Goal: Information Seeking & Learning: Learn about a topic

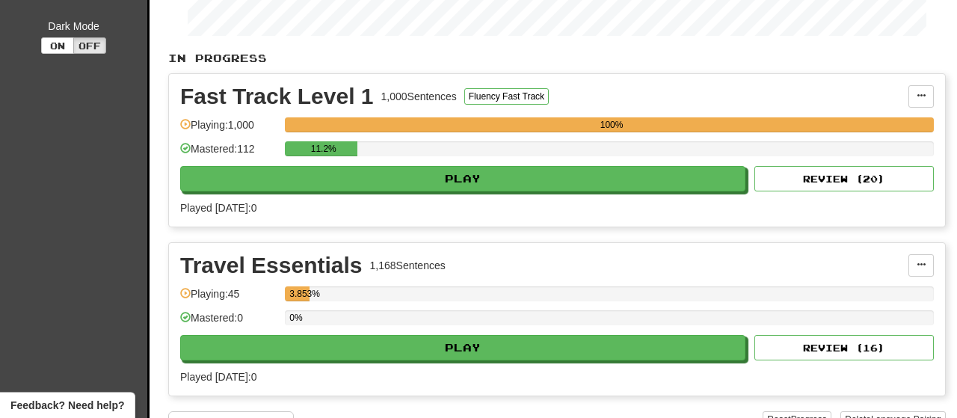
scroll to position [301, 0]
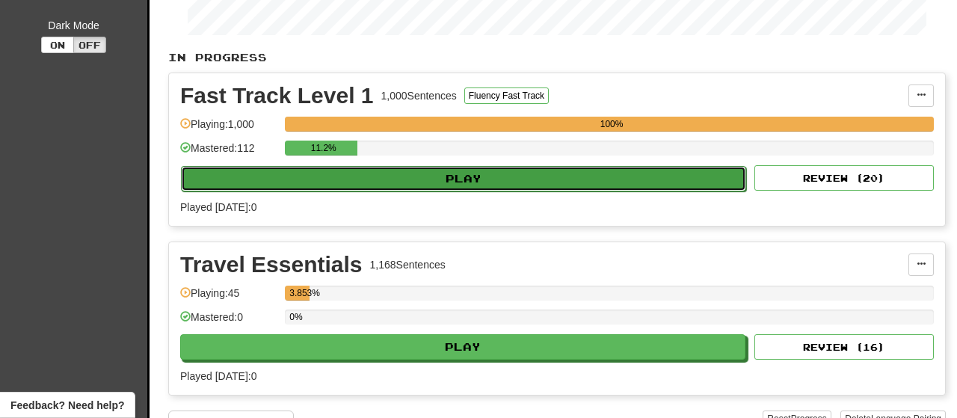
click at [478, 183] on button "Play" at bounding box center [463, 178] width 565 height 25
select select "**"
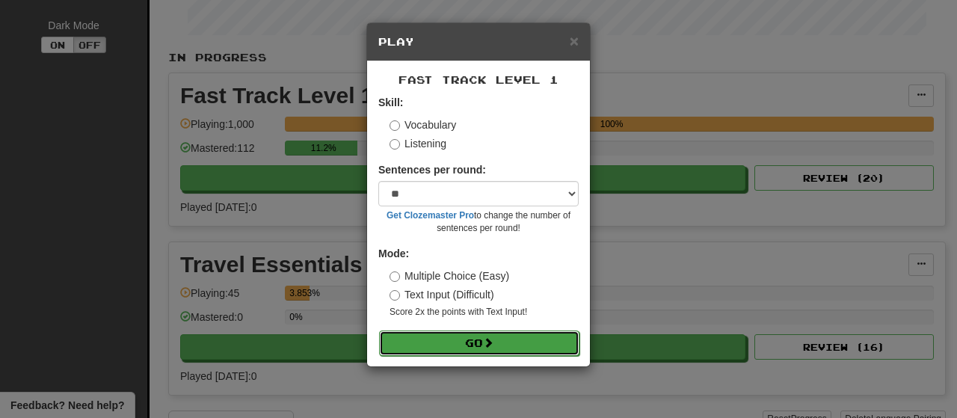
click at [484, 342] on button "Go" at bounding box center [479, 343] width 200 height 25
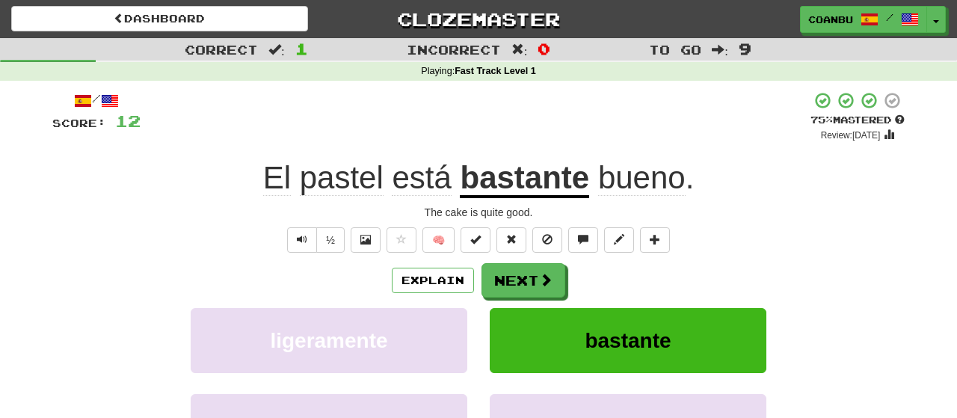
click at [512, 183] on u "bastante" at bounding box center [524, 179] width 129 height 38
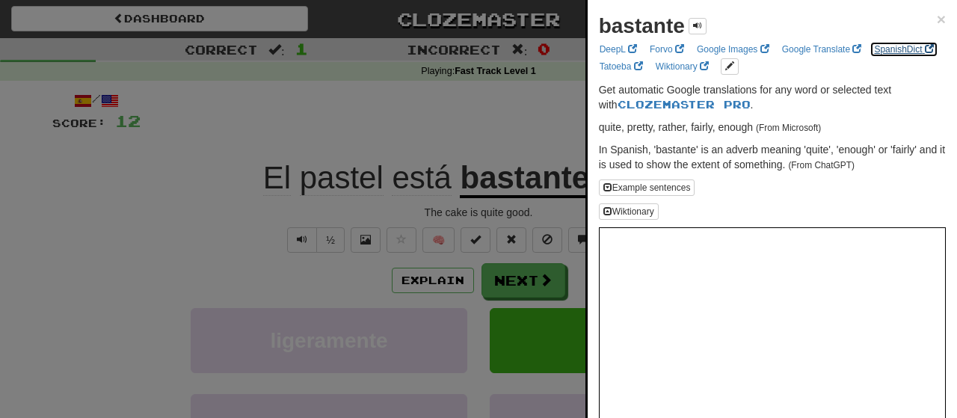
click at [884, 49] on link "SpanishDict" at bounding box center [904, 49] width 68 height 16
click at [943, 13] on span "×" at bounding box center [941, 18] width 9 height 17
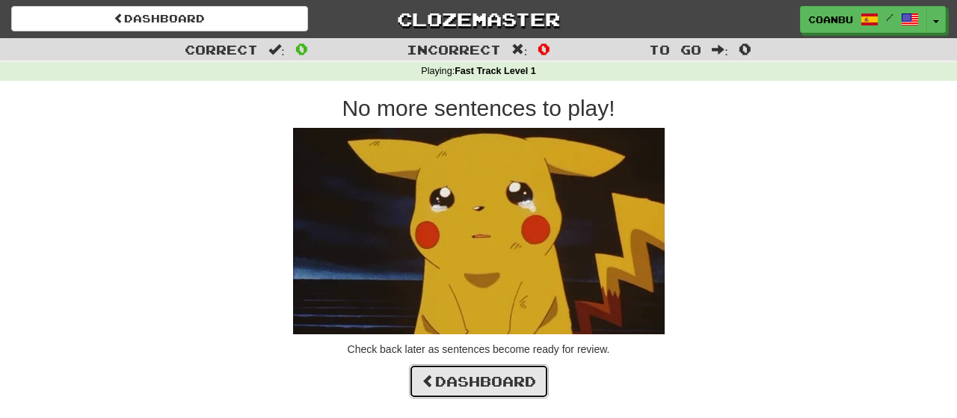
click at [525, 387] on link "Dashboard" at bounding box center [479, 381] width 140 height 34
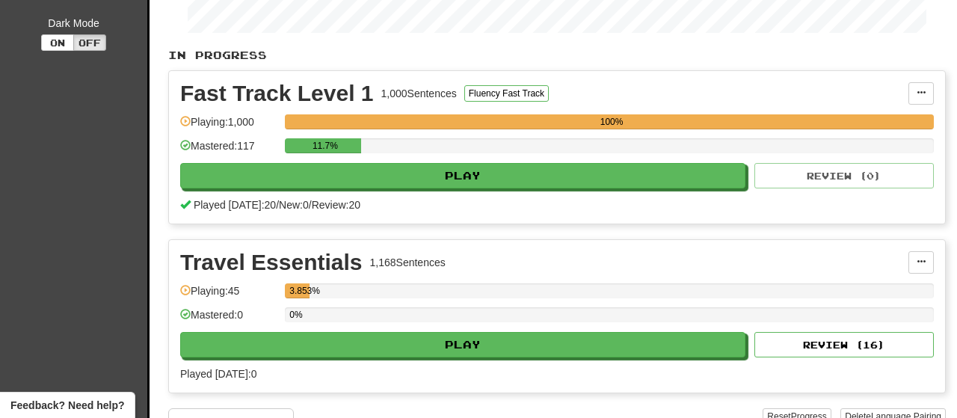
scroll to position [305, 0]
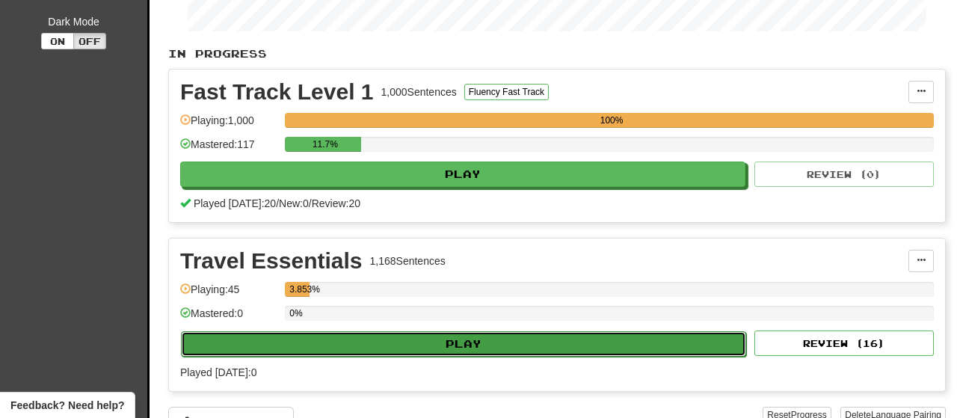
click at [540, 345] on button "Play" at bounding box center [463, 343] width 565 height 25
select select "**"
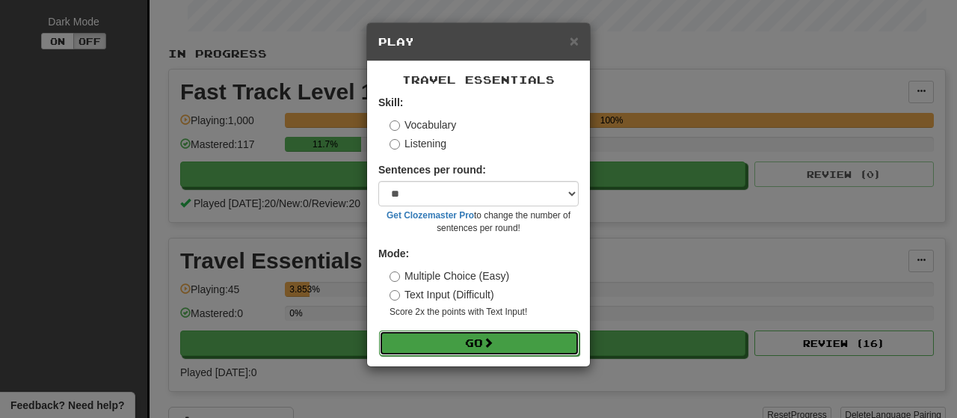
click at [509, 334] on button "Go" at bounding box center [479, 343] width 200 height 25
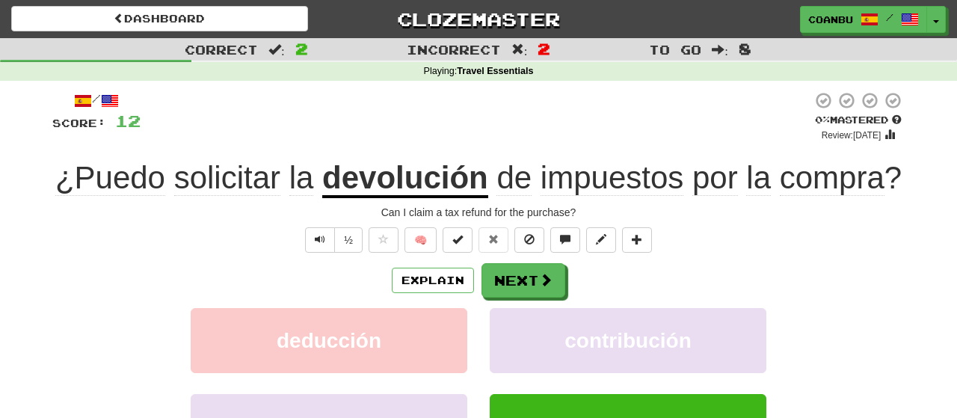
click at [381, 180] on u "devolución" at bounding box center [405, 179] width 166 height 38
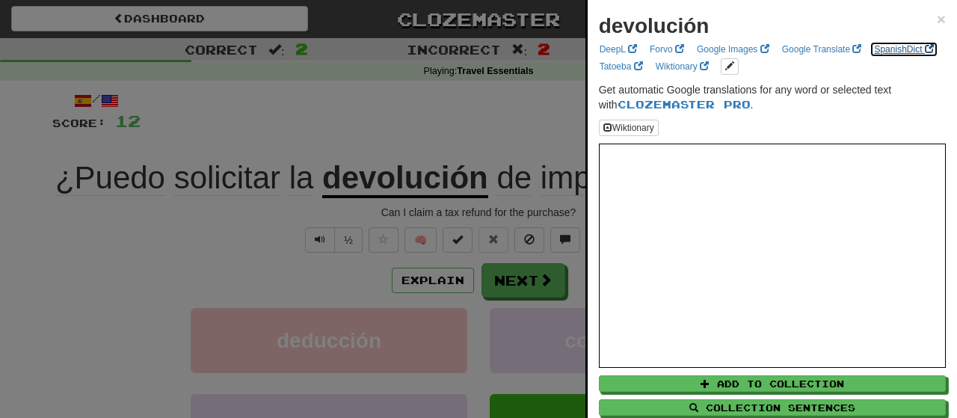
click at [899, 52] on link "SpanishDict" at bounding box center [904, 49] width 68 height 16
click at [943, 13] on span "×" at bounding box center [941, 18] width 9 height 17
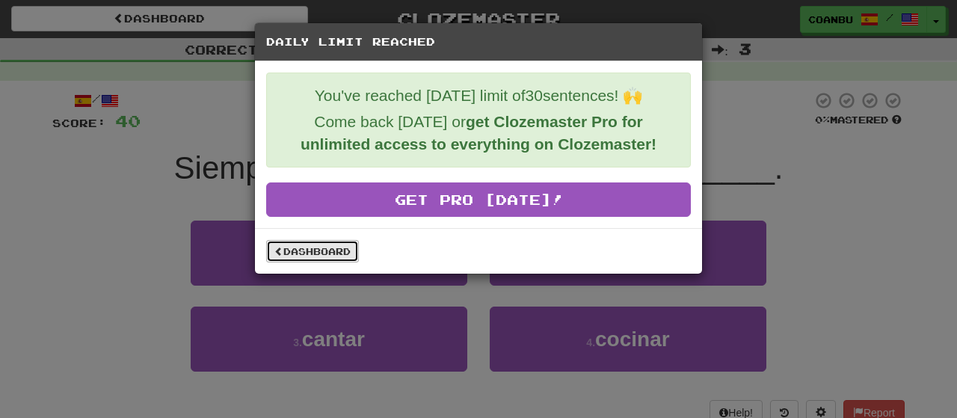
click at [332, 242] on link "Dashboard" at bounding box center [312, 251] width 93 height 22
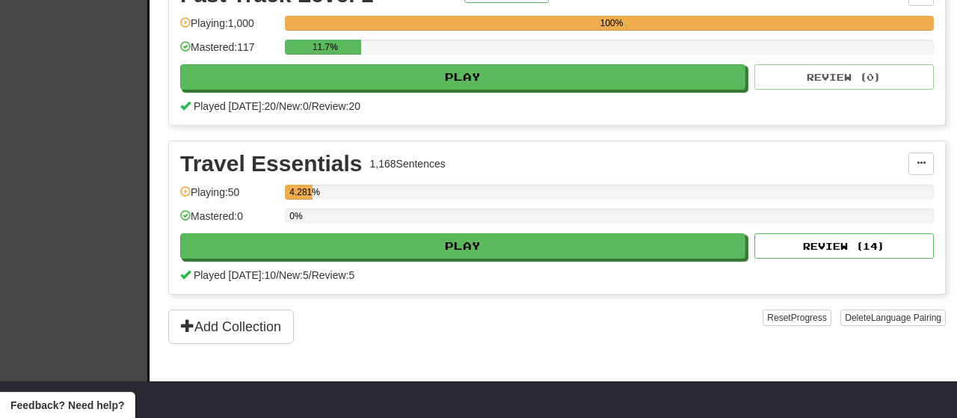
scroll to position [405, 0]
